Goal: Information Seeking & Learning: Learn about a topic

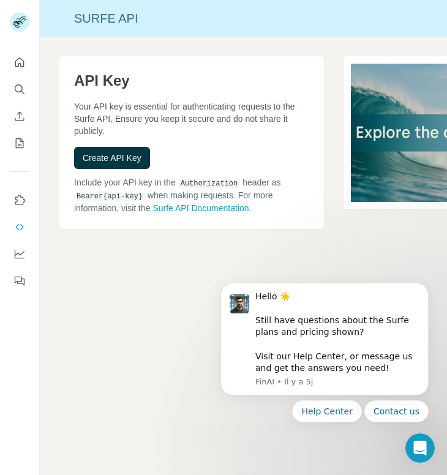
click at [21, 62] on icon "Quick start" at bounding box center [19, 62] width 12 height 12
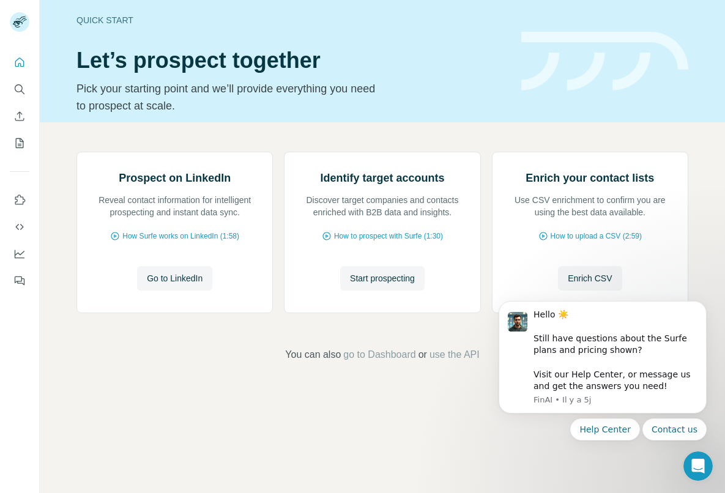
click at [17, 93] on icon "Search" at bounding box center [19, 89] width 12 height 12
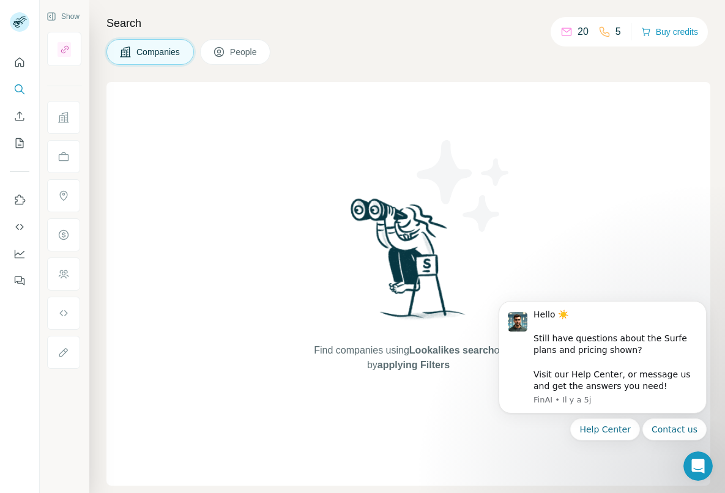
click at [446, 34] on p "20" at bounding box center [583, 31] width 11 height 15
click at [249, 47] on span "People" at bounding box center [244, 52] width 28 height 12
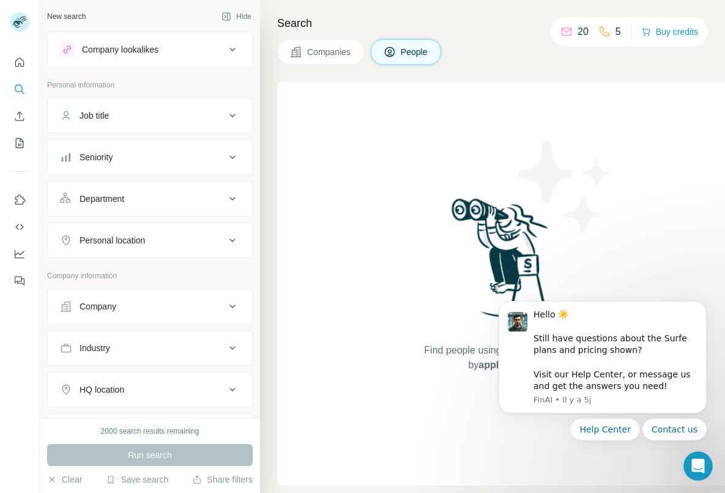
click at [336, 48] on span "Companies" at bounding box center [329, 52] width 45 height 12
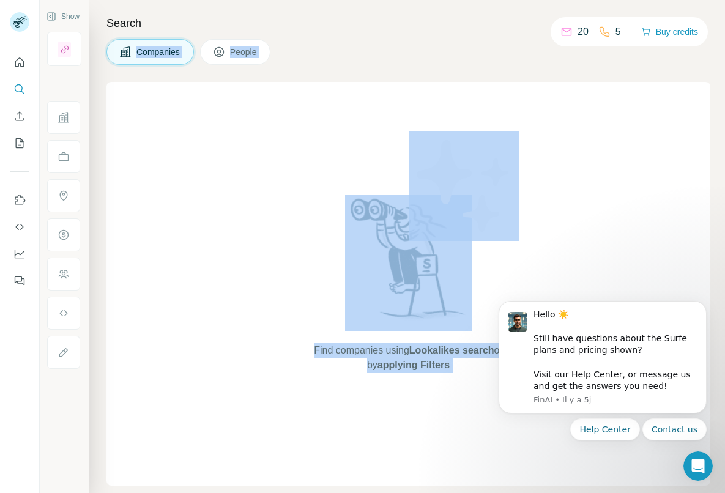
drag, startPoint x: 541, startPoint y: 31, endPoint x: 568, endPoint y: 32, distance: 26.9
click at [446, 32] on div "Show Search Companies People Find companies using Lookalikes search or by apply…" at bounding box center [382, 246] width 685 height 493
click at [446, 32] on p "20" at bounding box center [583, 31] width 11 height 15
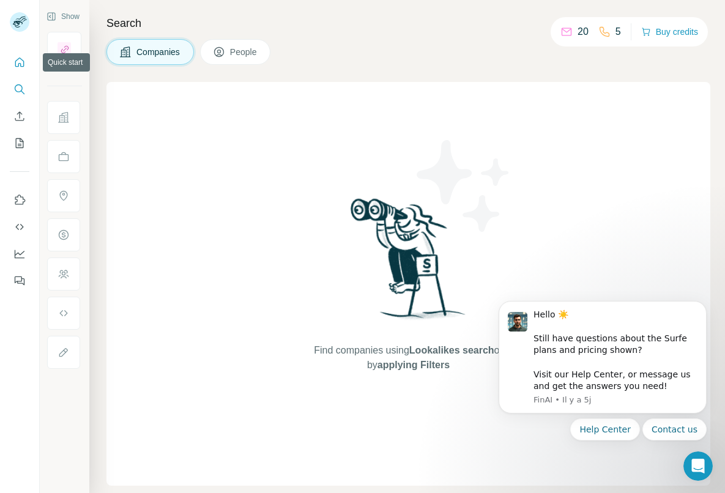
click at [24, 71] on button "Quick start" at bounding box center [20, 62] width 20 height 22
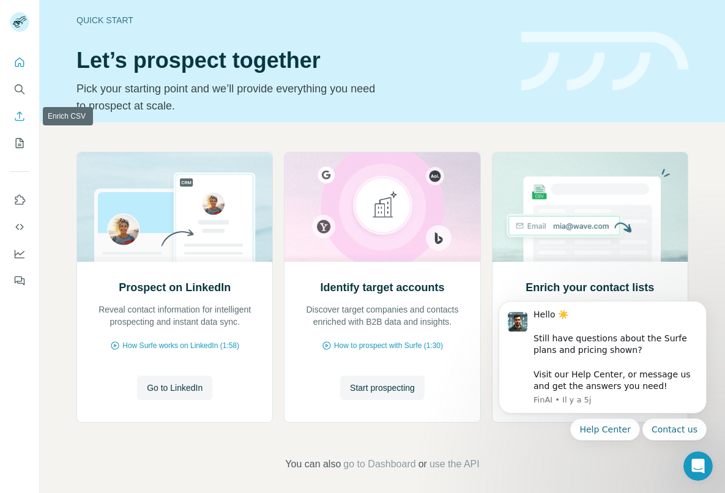
click at [24, 109] on button "Enrich CSV" at bounding box center [20, 116] width 20 height 22
click at [21, 87] on icon "Search" at bounding box center [19, 89] width 12 height 12
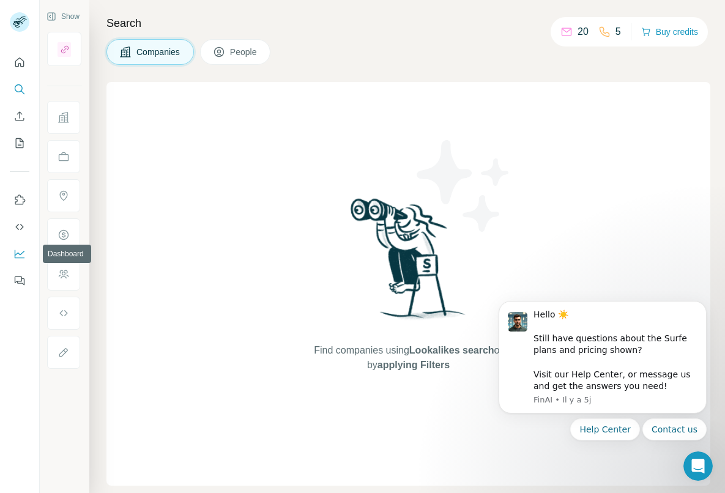
click at [18, 262] on button "Dashboard" at bounding box center [20, 254] width 20 height 22
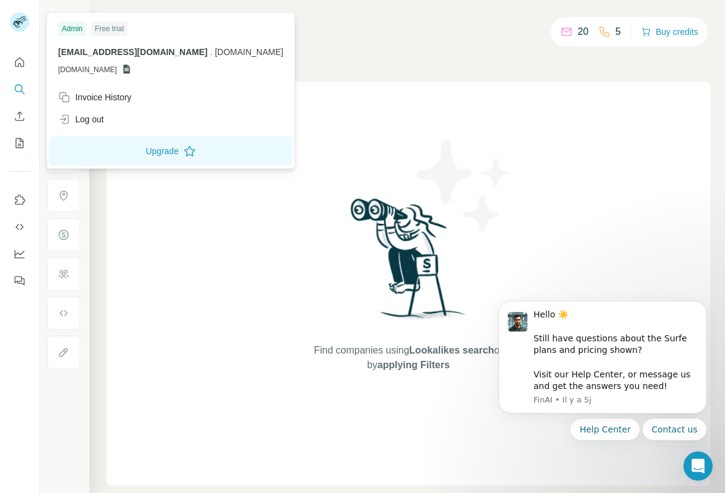
click at [11, 23] on rect at bounding box center [20, 22] width 20 height 20
click at [130, 67] on icon at bounding box center [127, 69] width 7 height 9
click at [117, 74] on span "[DOMAIN_NAME]" at bounding box center [87, 69] width 59 height 11
click at [446, 36] on div "Search Companies People Find companies using Lookalikes search or by applying F…" at bounding box center [407, 246] width 636 height 493
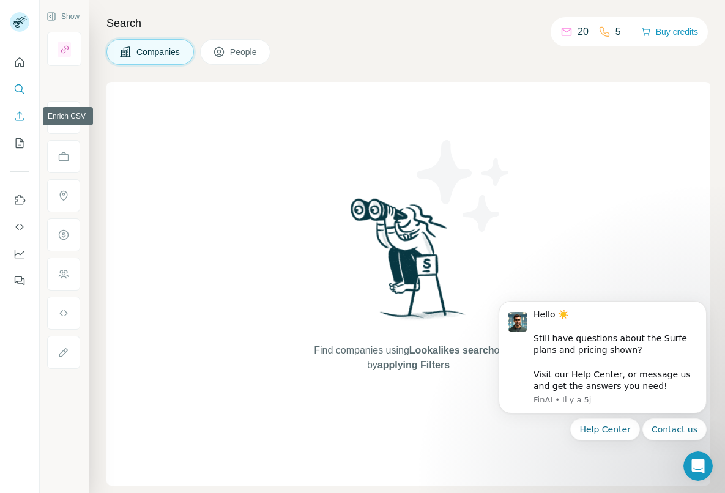
click at [14, 119] on icon "Enrich CSV" at bounding box center [19, 116] width 12 height 12
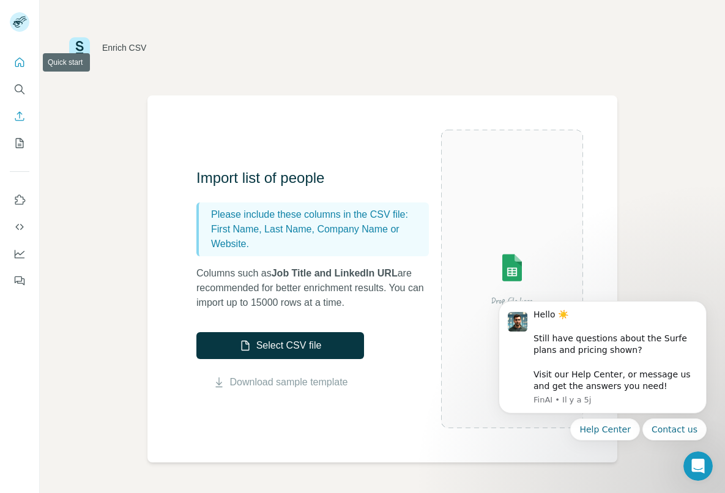
click at [23, 65] on icon "Quick start" at bounding box center [19, 62] width 12 height 12
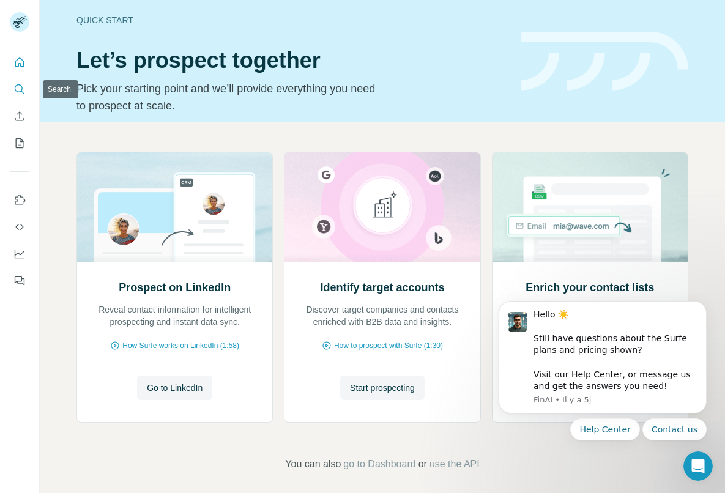
click at [14, 95] on button "Search" at bounding box center [20, 89] width 20 height 22
